Goal: Transaction & Acquisition: Purchase product/service

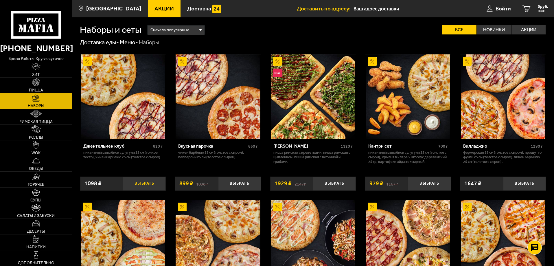
click at [145, 185] on button "Выбрать" at bounding box center [144, 183] width 43 height 14
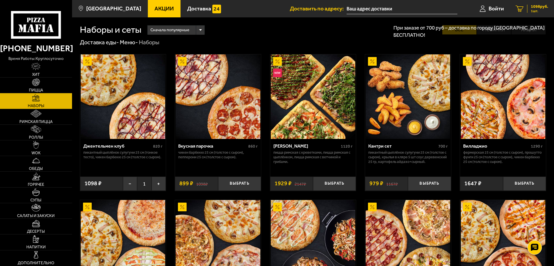
click at [539, 8] on span "1098 руб." at bounding box center [538, 7] width 17 height 4
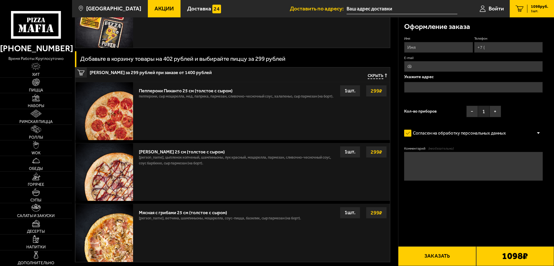
scroll to position [231, 0]
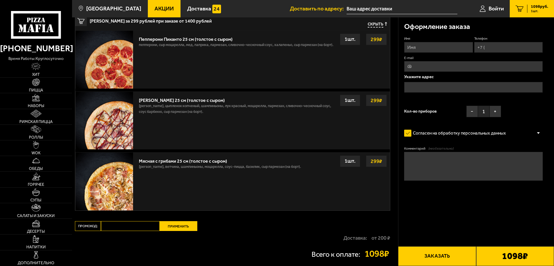
paste input "mf0250"
type input "mf0250"
click at [184, 225] on button "Применить" at bounding box center [179, 226] width 38 height 10
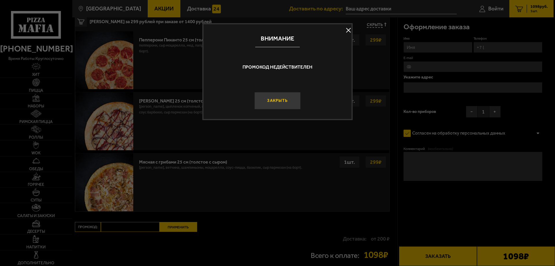
click at [282, 101] on button "Закрыть" at bounding box center [277, 100] width 46 height 17
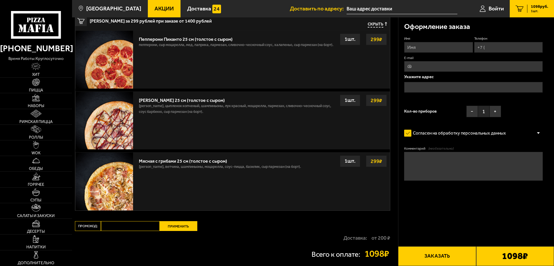
paste input "mf0160"
type input "mf0160"
click at [183, 228] on button "Применить" at bounding box center [179, 226] width 38 height 10
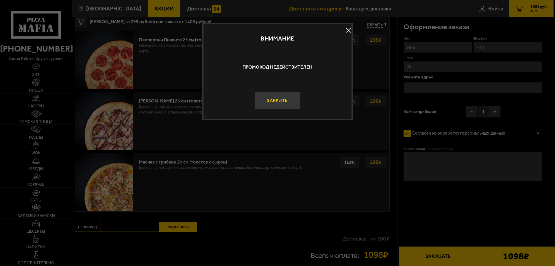
click at [289, 99] on button "Закрыть" at bounding box center [277, 100] width 46 height 17
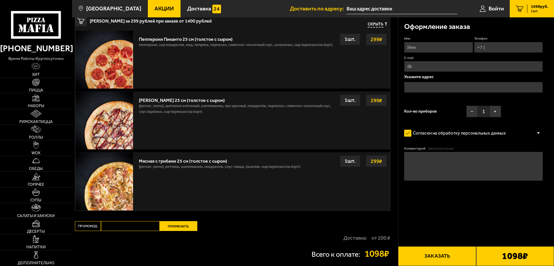
paste input "mf0339"
type input "mf0339"
click at [187, 228] on button "Применить" at bounding box center [179, 226] width 38 height 10
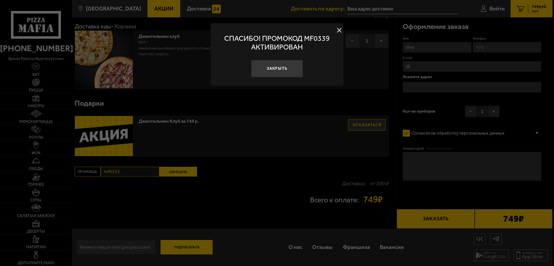
scroll to position [2, 0]
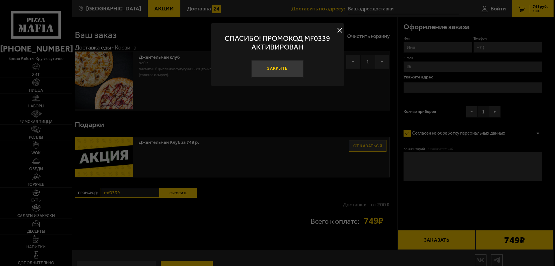
click at [286, 72] on button "Закрыть" at bounding box center [278, 68] width 52 height 17
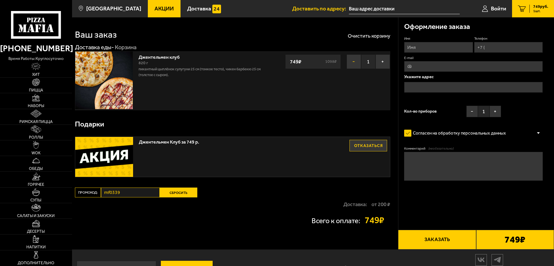
click at [352, 60] on button "−" at bounding box center [353, 61] width 14 height 14
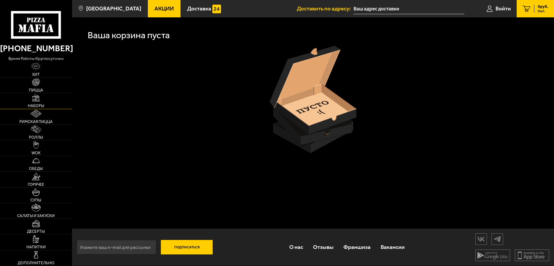
click at [38, 104] on span "Наборы" at bounding box center [36, 106] width 16 height 4
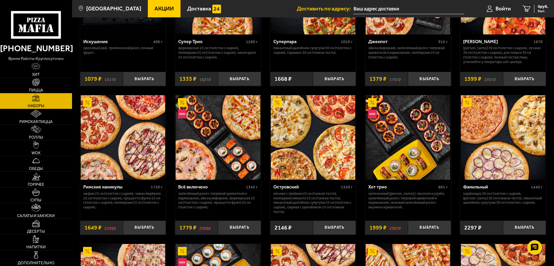
scroll to position [405, 0]
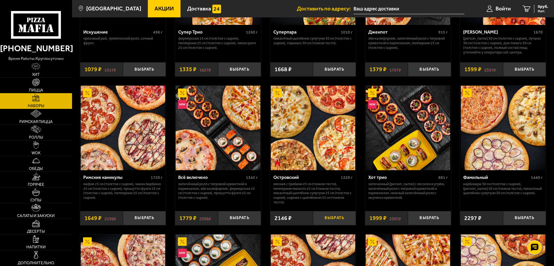
click at [334, 219] on button "Выбрать" at bounding box center [334, 218] width 43 height 14
click at [531, 8] on span "2146 руб." at bounding box center [538, 7] width 17 height 4
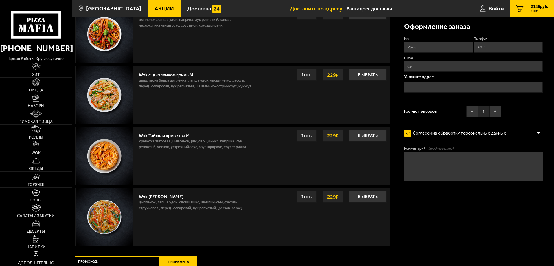
scroll to position [441, 0]
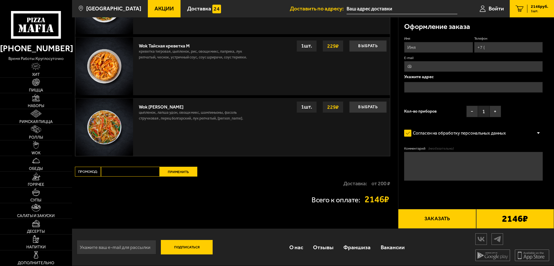
paste input "mf0412"
type input "mf0412"
click at [181, 171] on button "Применить" at bounding box center [179, 172] width 38 height 10
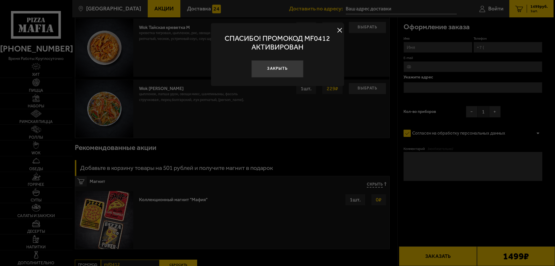
click at [375, 164] on div at bounding box center [277, 133] width 555 height 266
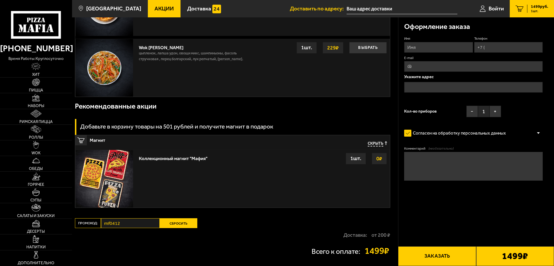
scroll to position [534, 0]
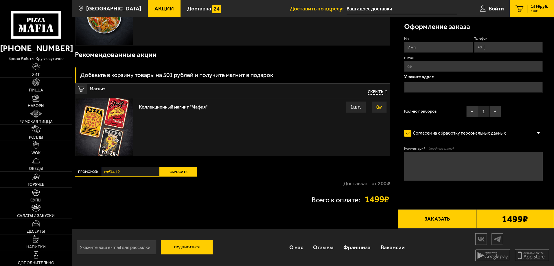
click at [196, 169] on button "Сбросить" at bounding box center [179, 172] width 38 height 10
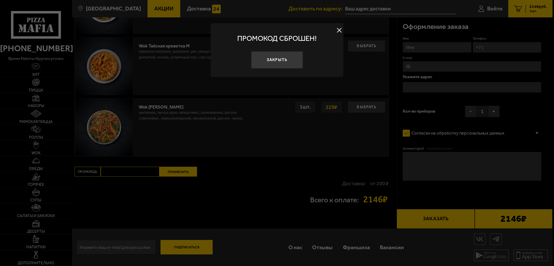
scroll to position [441, 0]
click at [277, 175] on div at bounding box center [277, 133] width 555 height 266
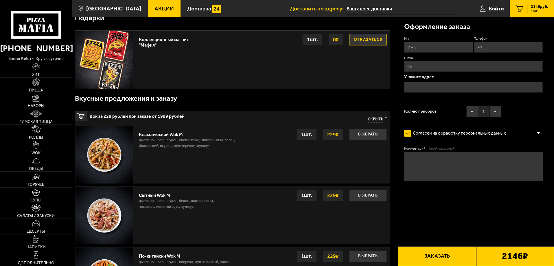
scroll to position [0, 0]
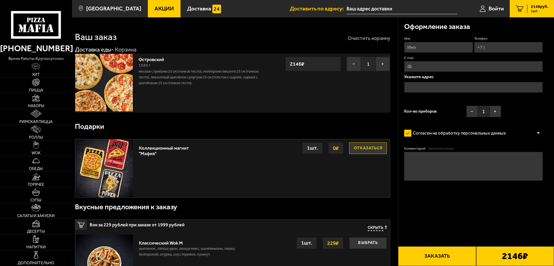
click at [363, 40] on button "Очистить корзину" at bounding box center [368, 38] width 42 height 5
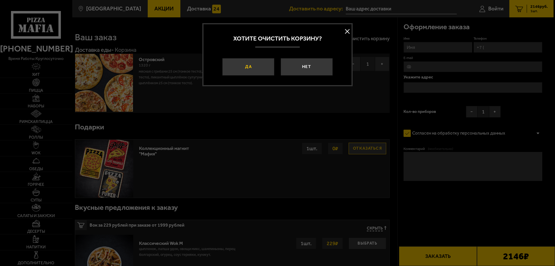
click at [234, 64] on button "Да" at bounding box center [248, 66] width 52 height 17
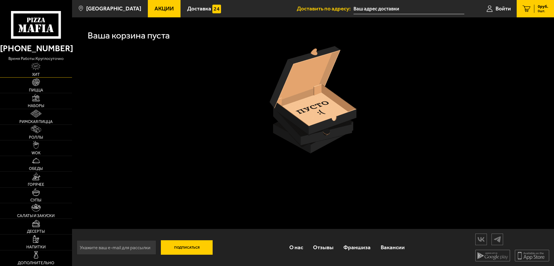
click at [42, 64] on link "Хит" at bounding box center [36, 69] width 72 height 15
